Goal: Entertainment & Leisure: Browse casually

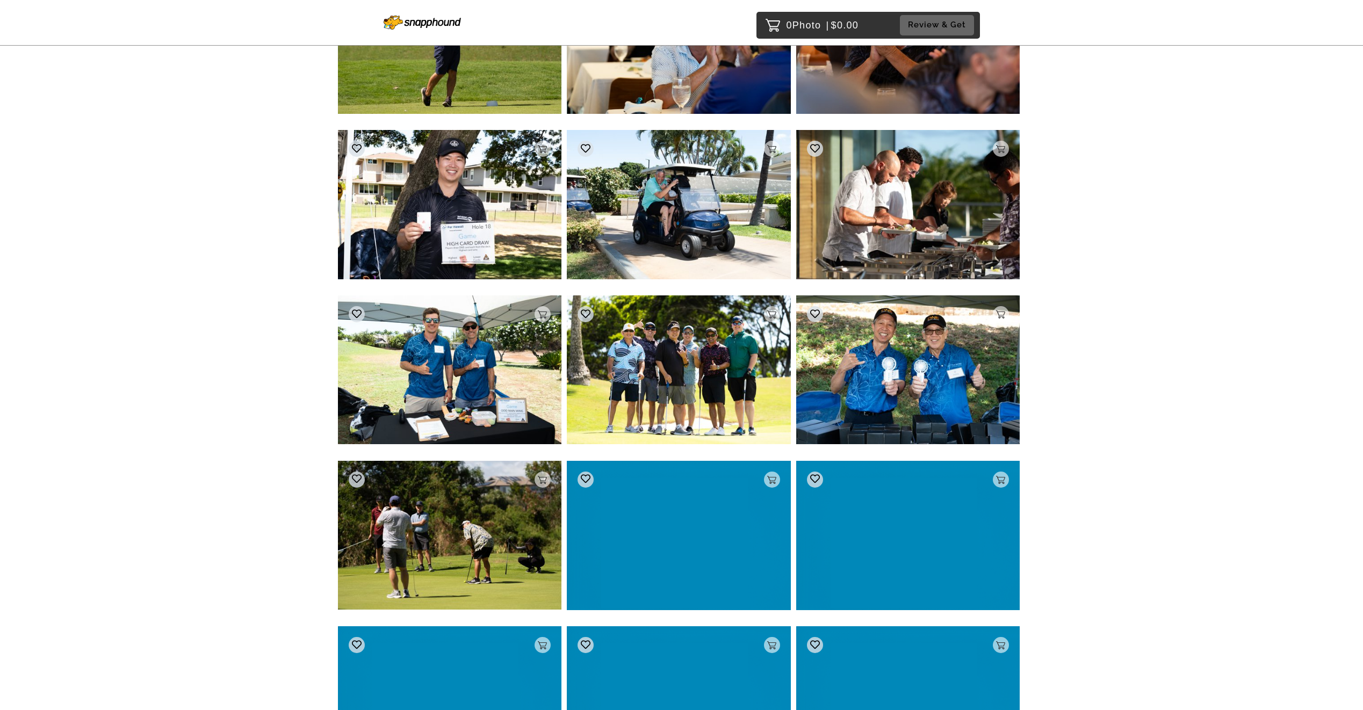
scroll to position [2041, 0]
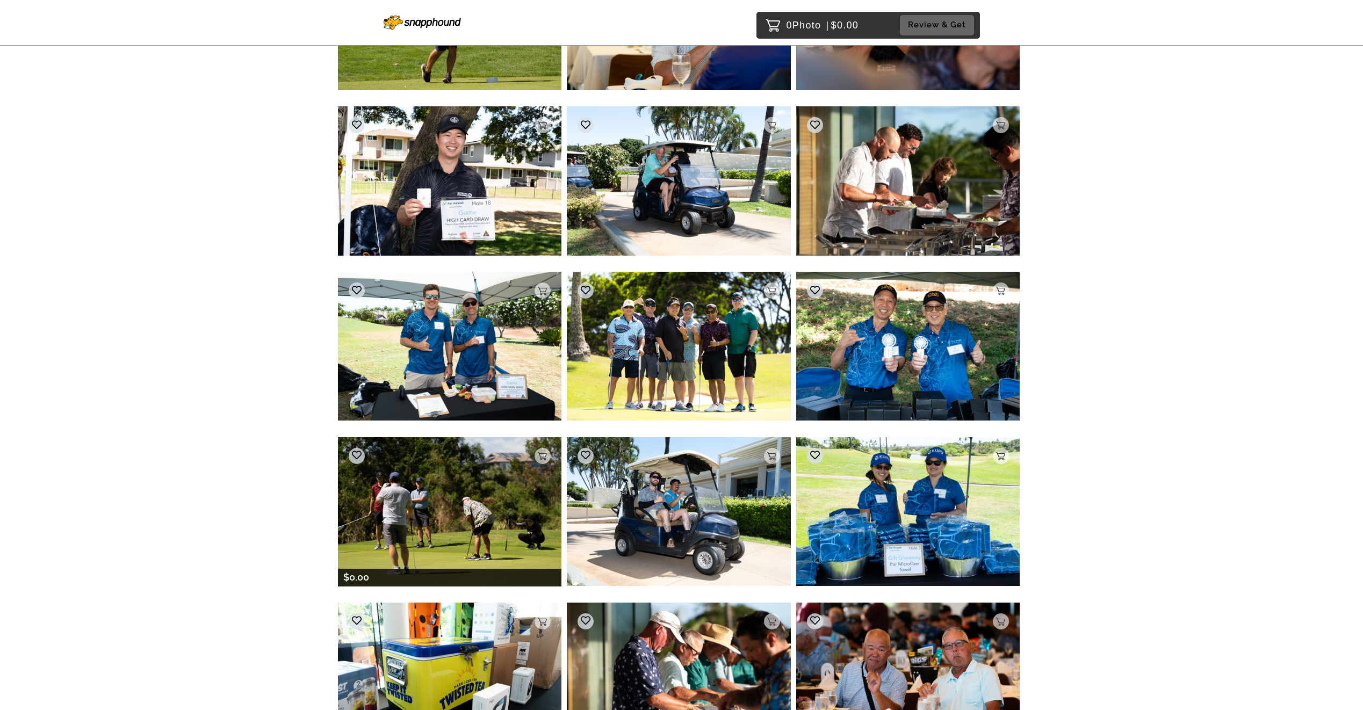
click at [403, 509] on img at bounding box center [450, 511] width 224 height 149
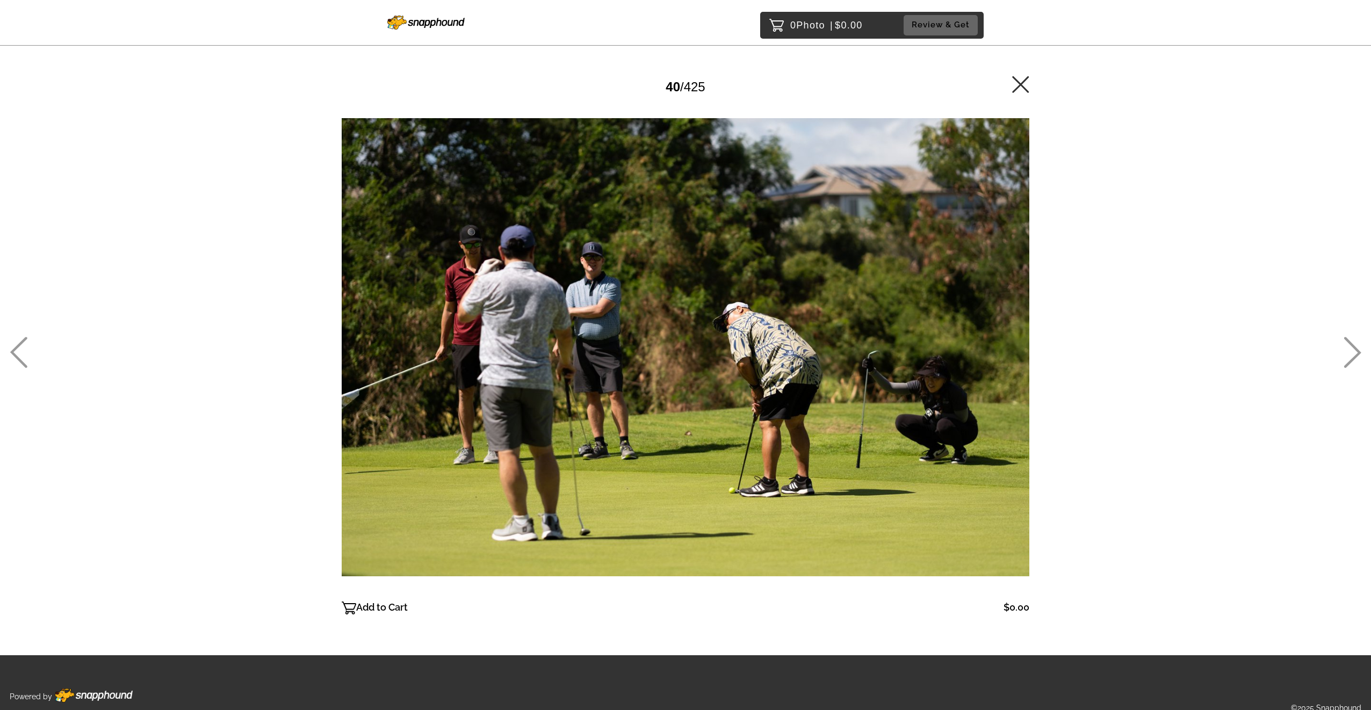
click at [1010, 88] on div "40 / 425" at bounding box center [686, 87] width 688 height 24
click at [1025, 85] on icon at bounding box center [1020, 84] width 17 height 17
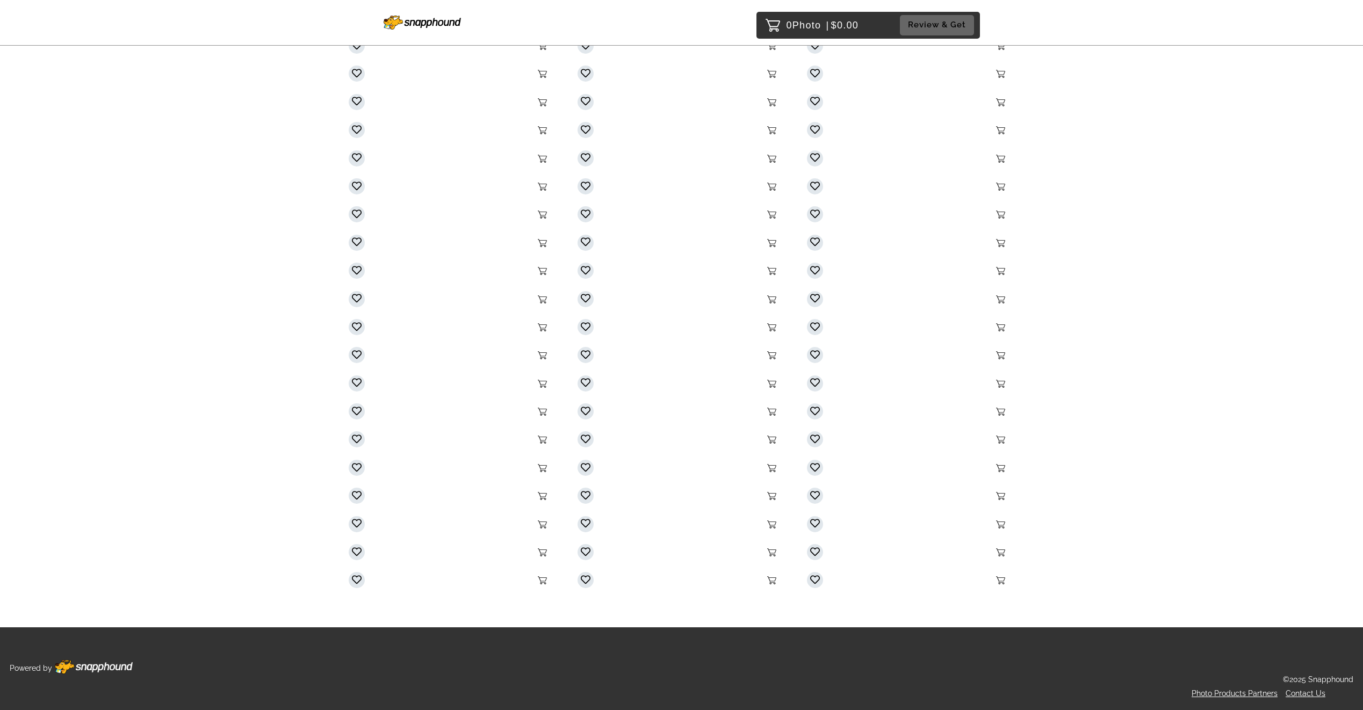
scroll to position [12523, 0]
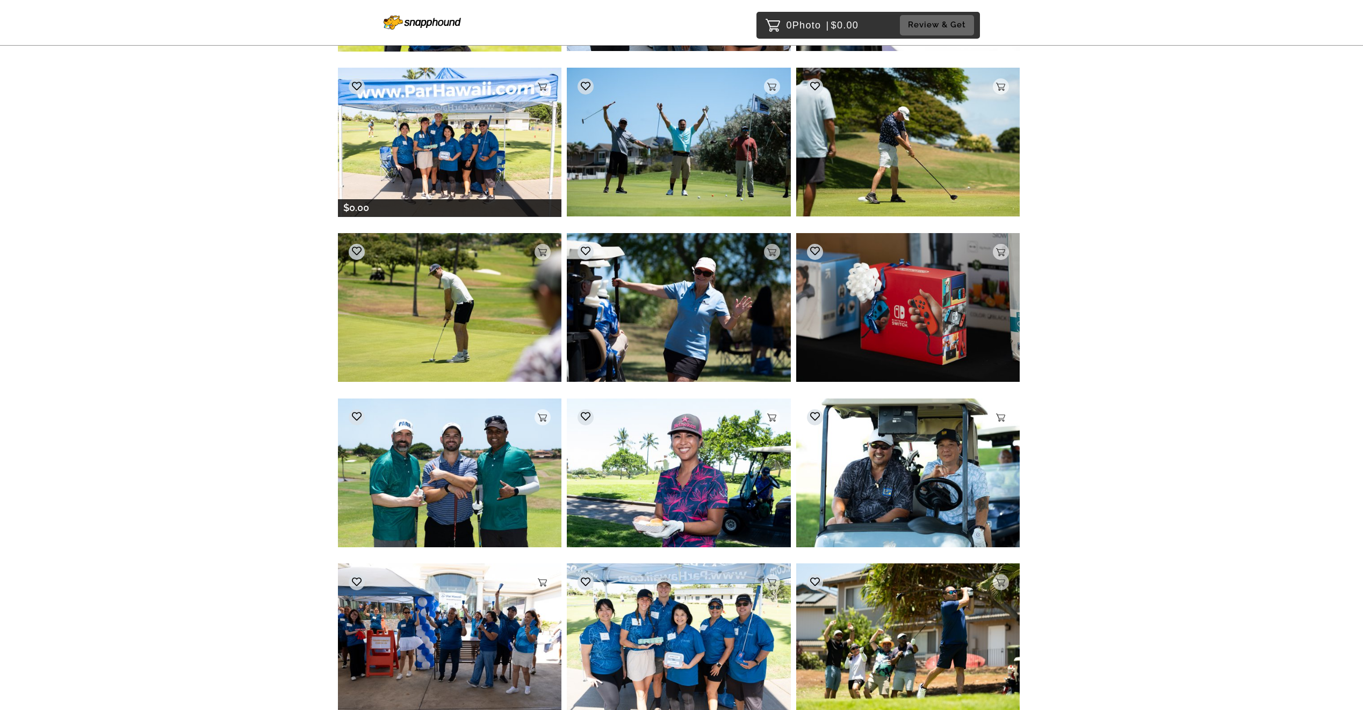
click at [473, 179] on img at bounding box center [450, 142] width 224 height 149
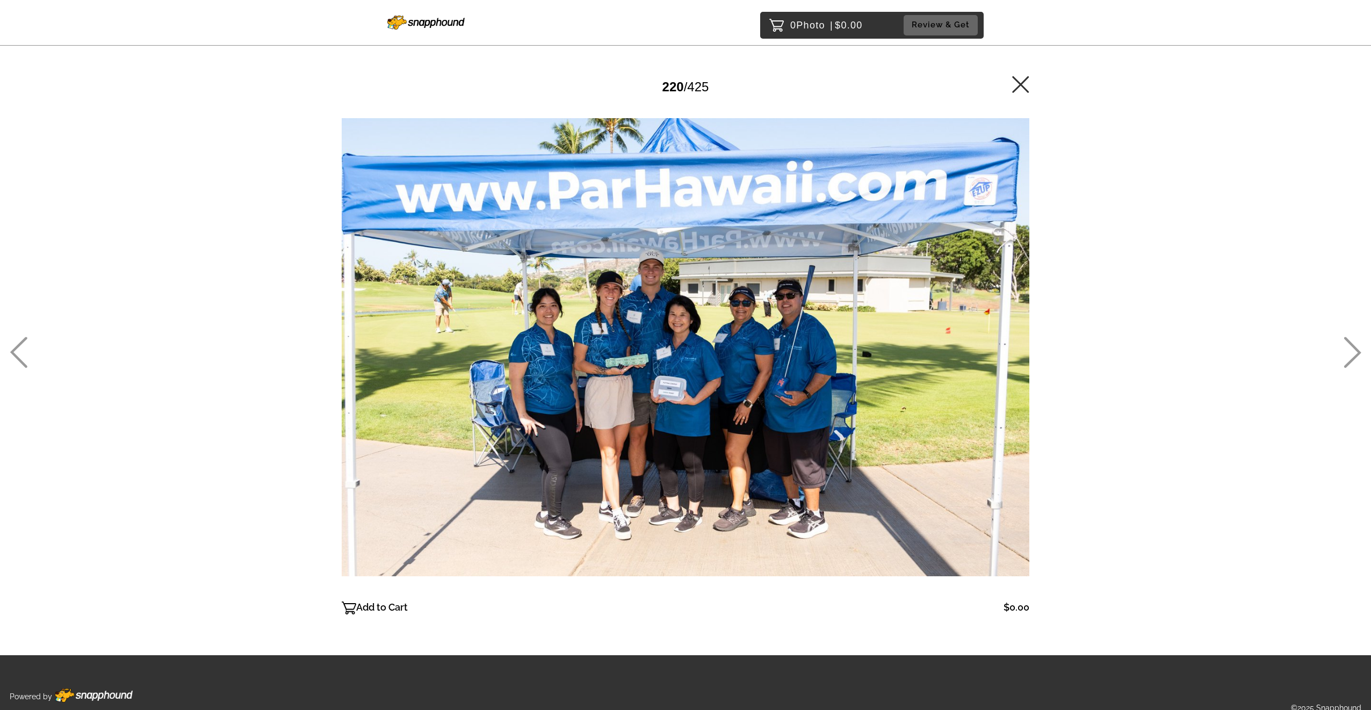
click at [1013, 83] on icon at bounding box center [1020, 84] width 17 height 17
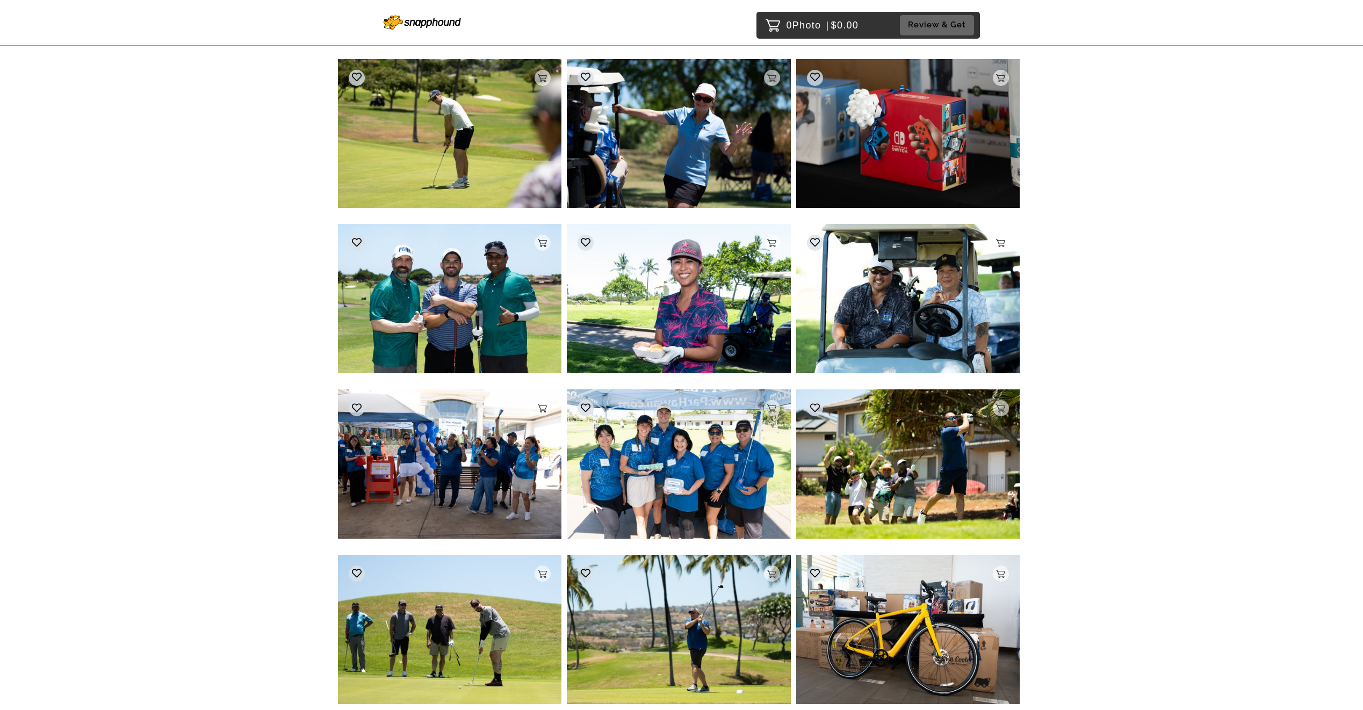
scroll to position [12393, 0]
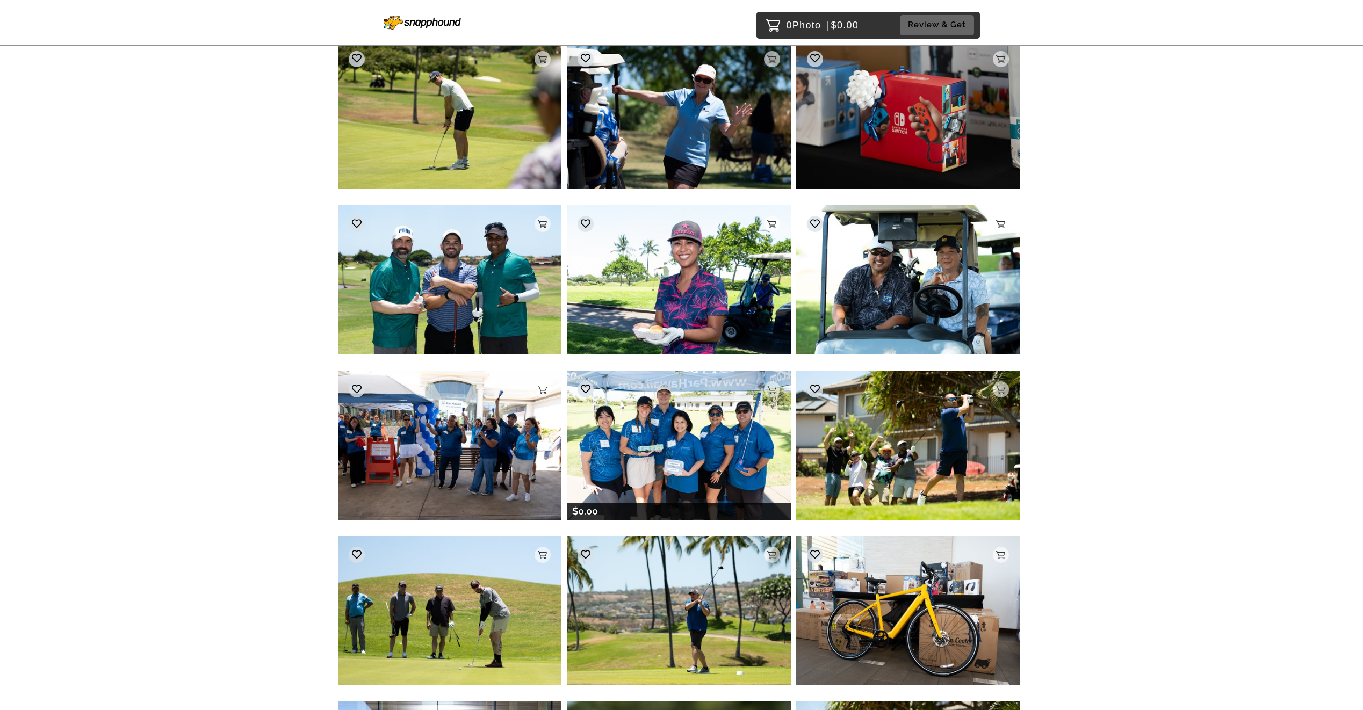
click at [683, 469] on img at bounding box center [679, 445] width 224 height 149
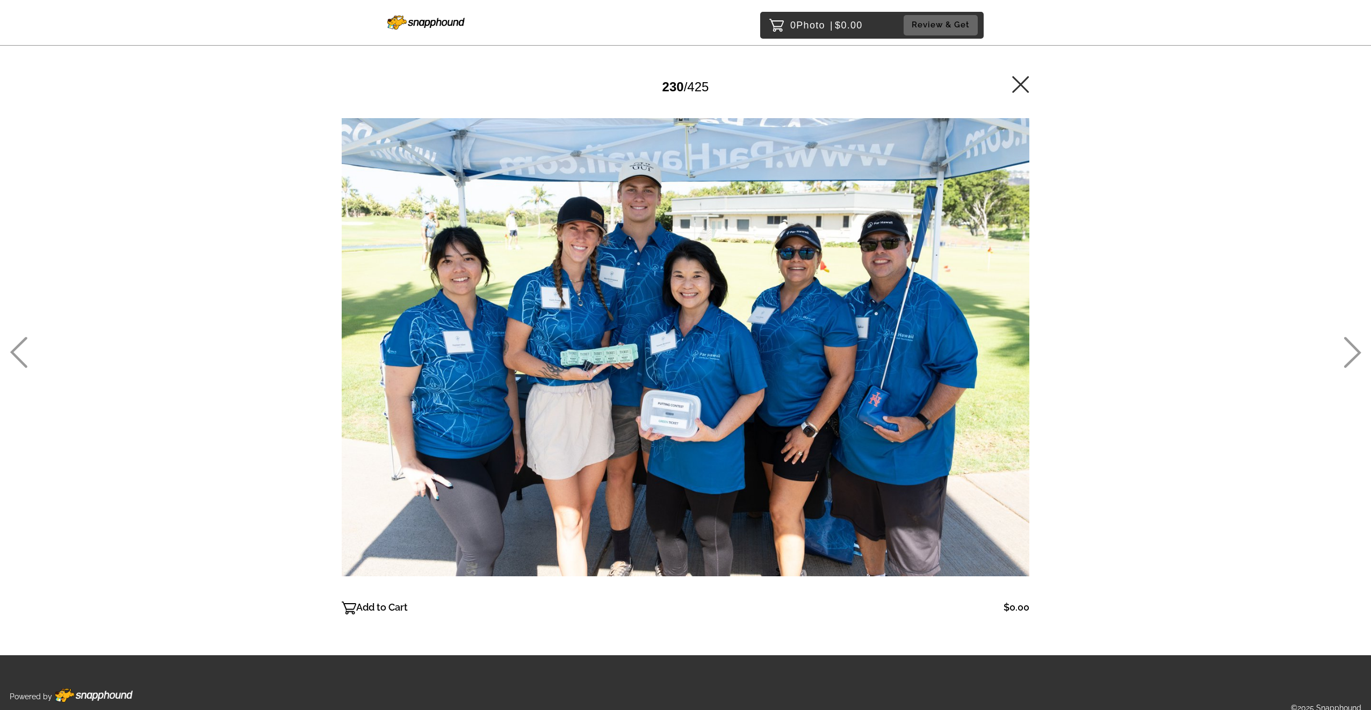
drag, startPoint x: 1018, startPoint y: 88, endPoint x: 1021, endPoint y: 66, distance: 21.7
click at [1018, 88] on icon at bounding box center [1020, 84] width 17 height 17
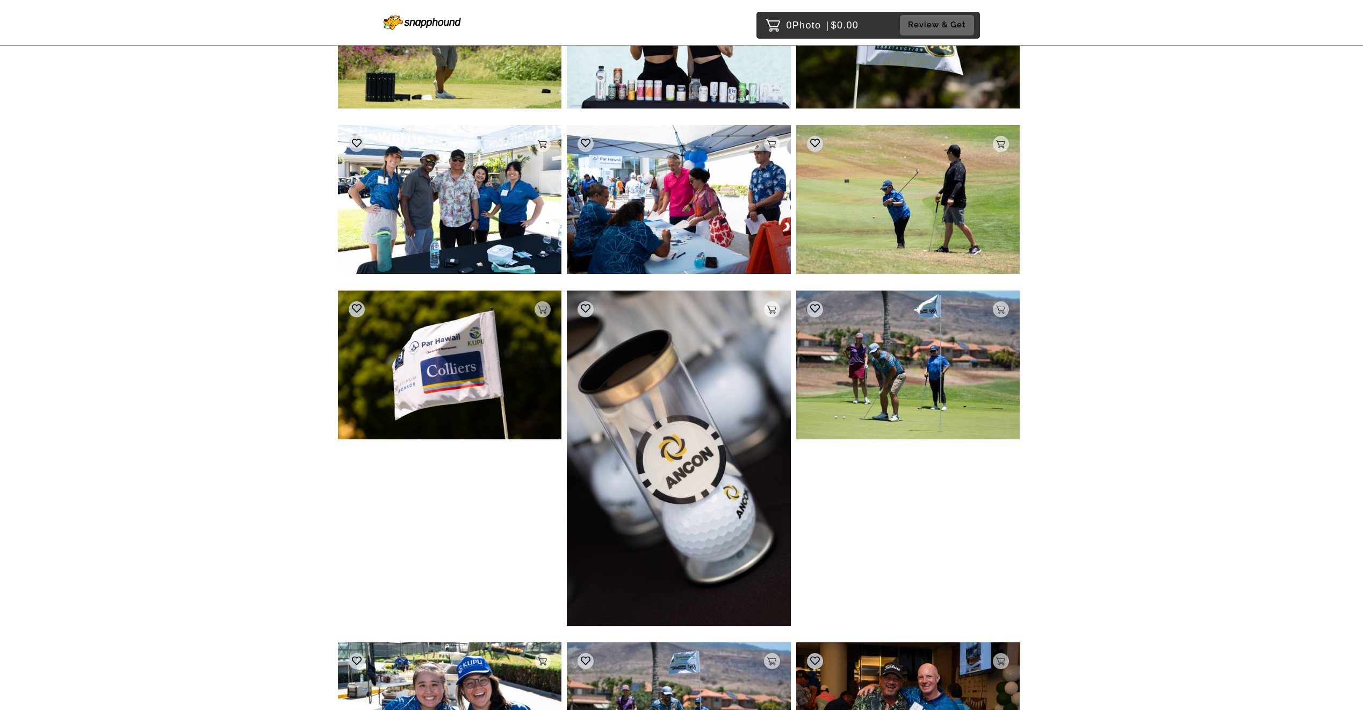
scroll to position [14619, 0]
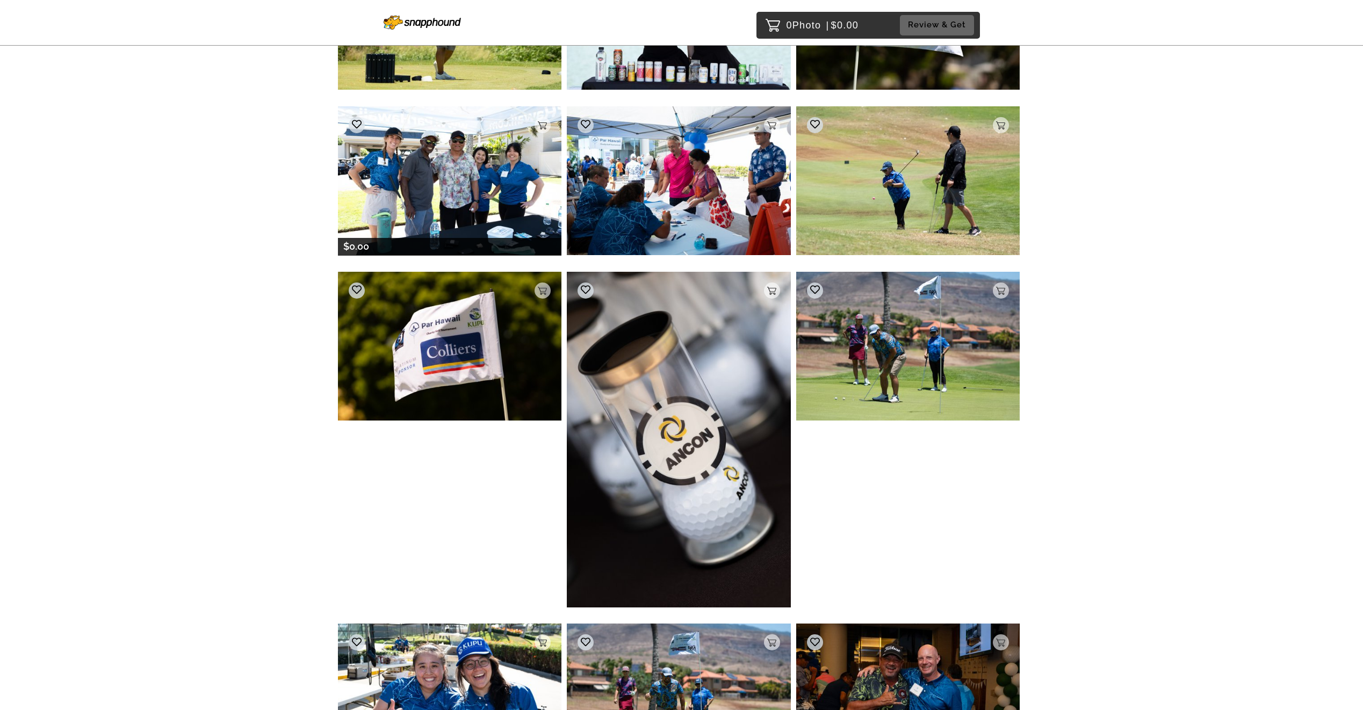
click at [504, 213] on img at bounding box center [450, 180] width 224 height 149
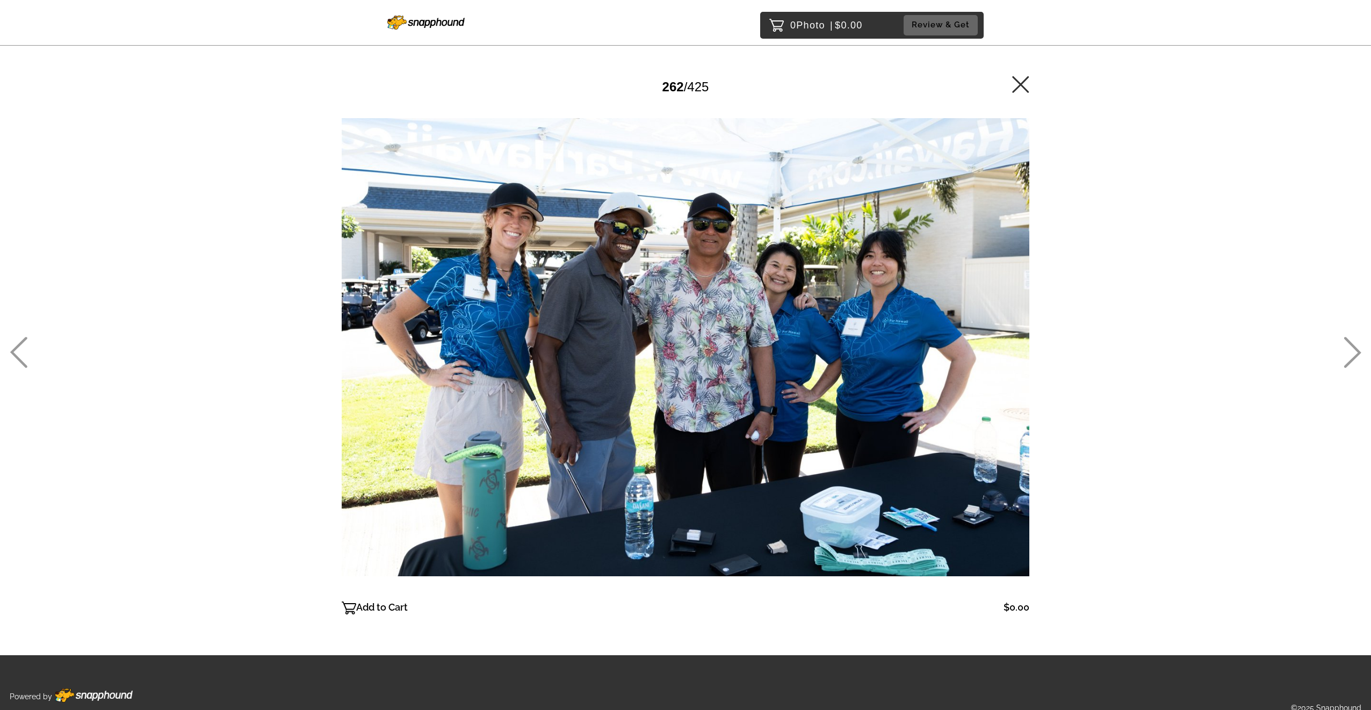
click at [1028, 84] on icon at bounding box center [1020, 84] width 17 height 17
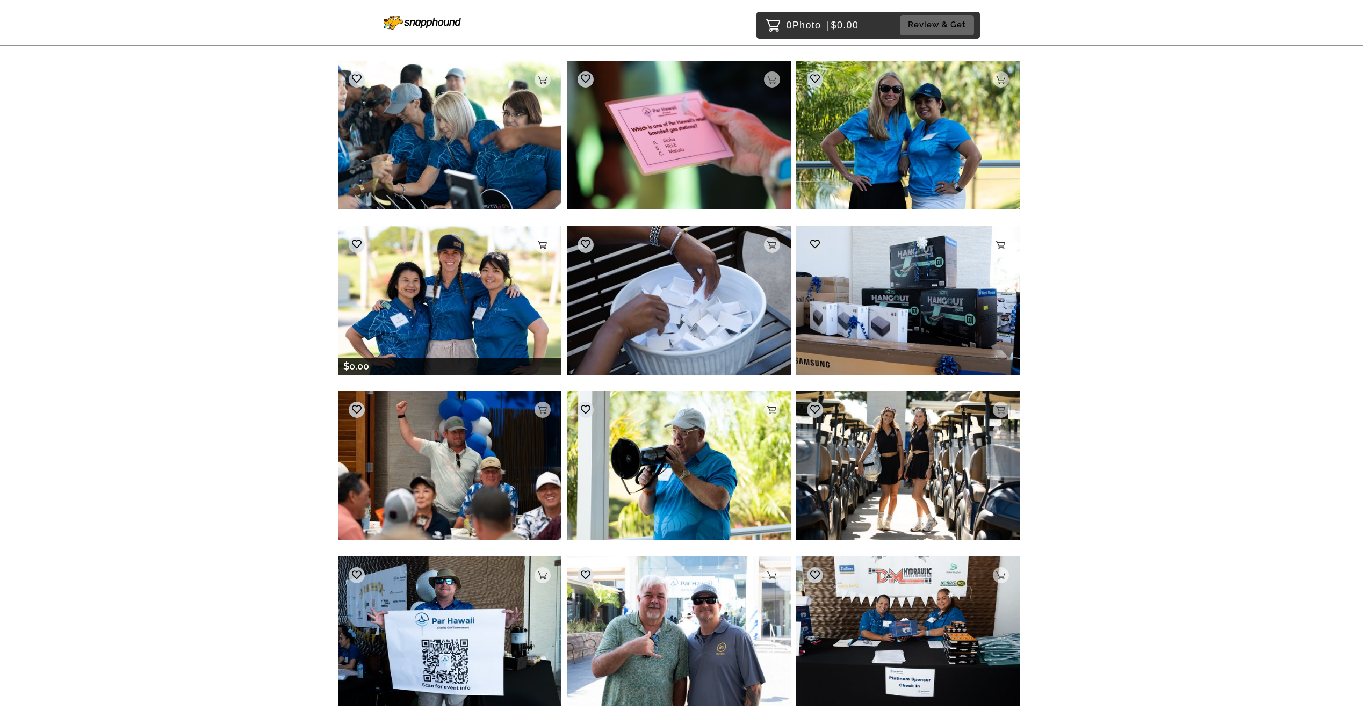
scroll to position [21224, 0]
click at [431, 274] on img at bounding box center [450, 301] width 224 height 149
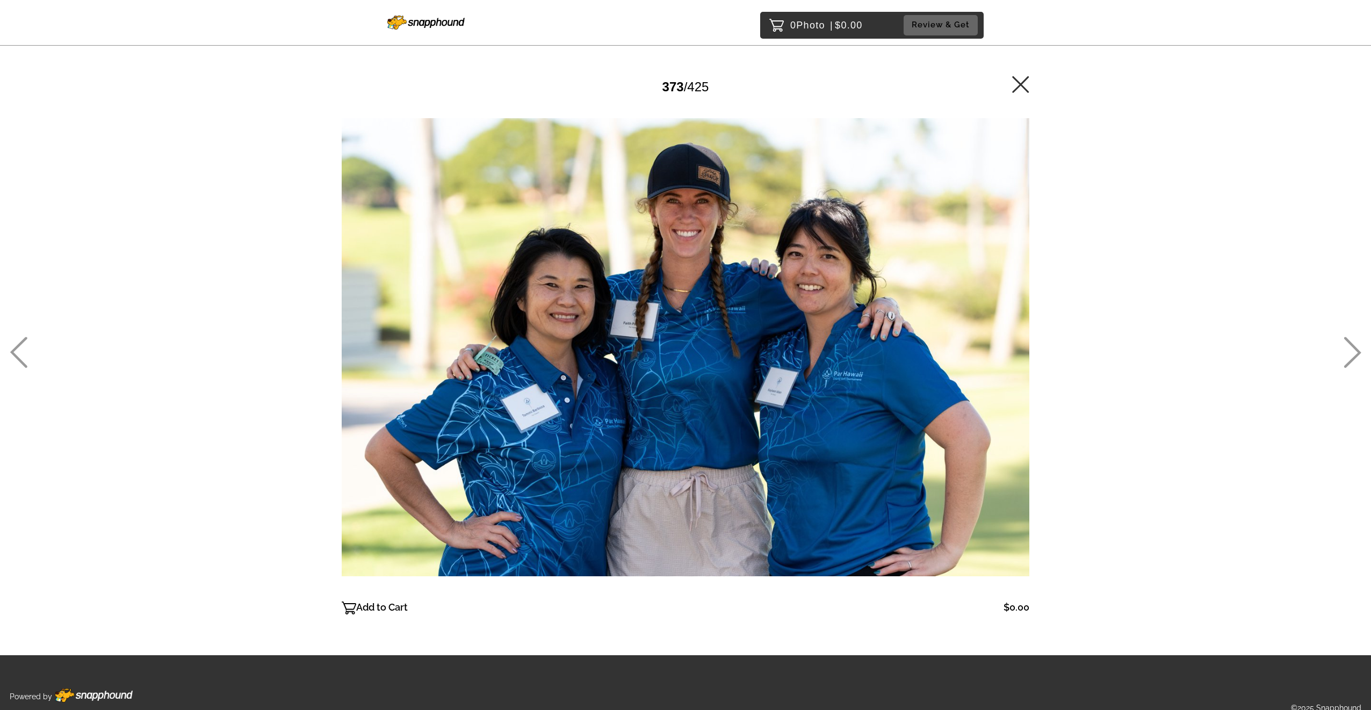
drag, startPoint x: 1023, startPoint y: 85, endPoint x: 1348, endPoint y: 155, distance: 332.3
click at [1023, 85] on icon at bounding box center [1020, 84] width 17 height 17
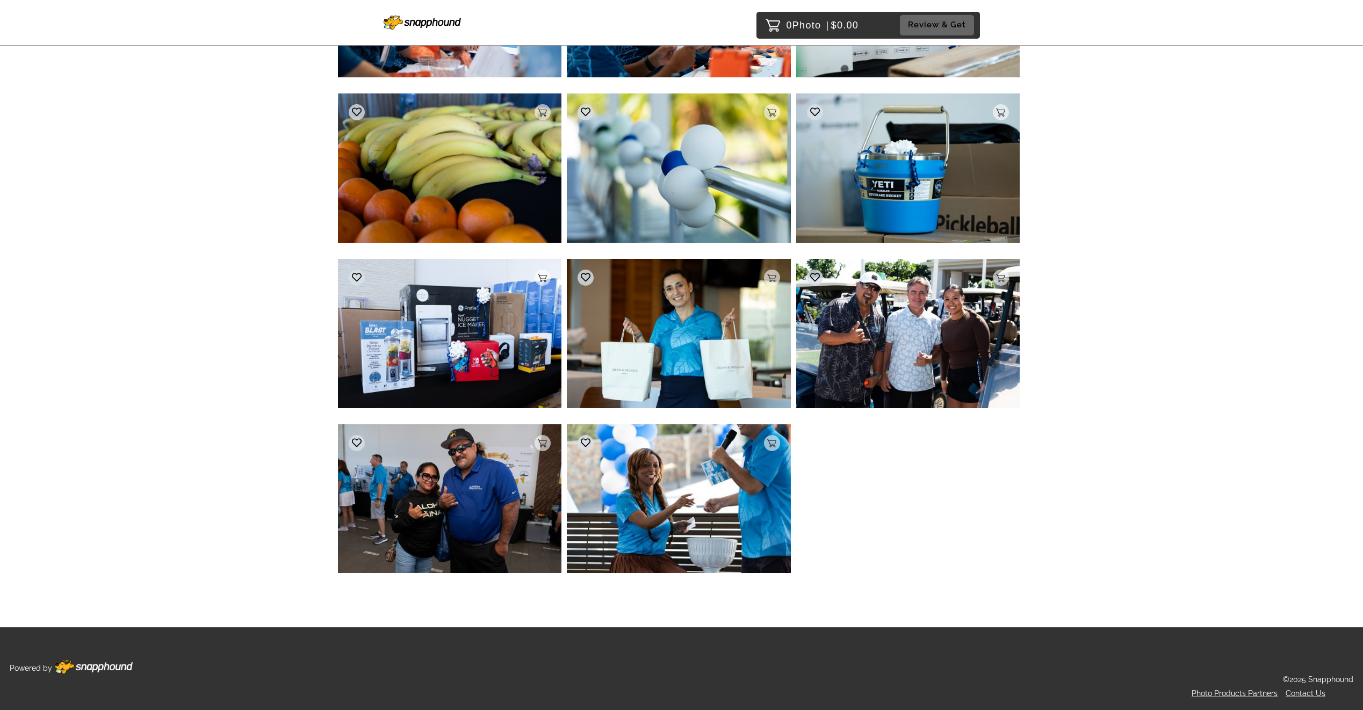
scroll to position [22608, 0]
